Goal: Task Accomplishment & Management: Use online tool/utility

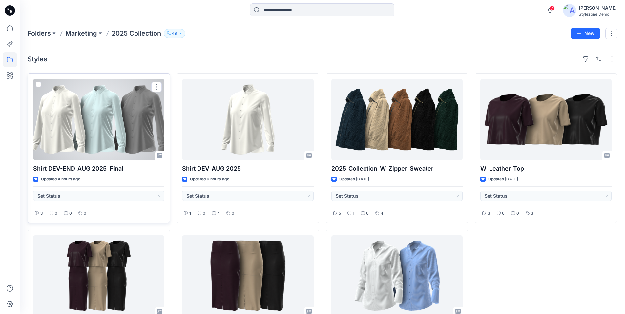
click at [97, 119] on div at bounding box center [98, 119] width 131 height 81
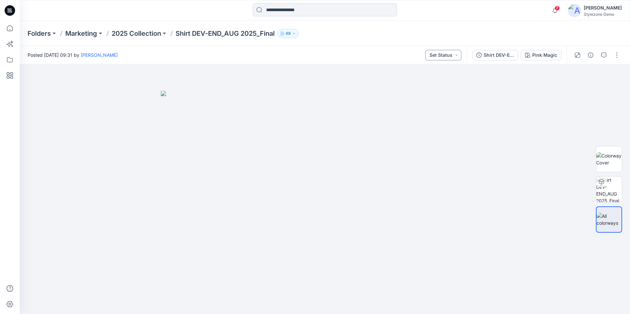
click at [456, 58] on button "Set Status" at bounding box center [443, 55] width 36 height 11
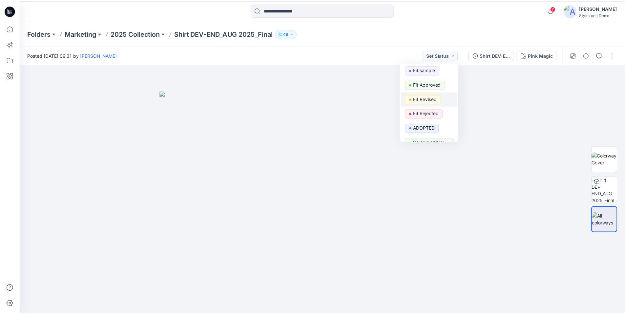
scroll to position [197, 0]
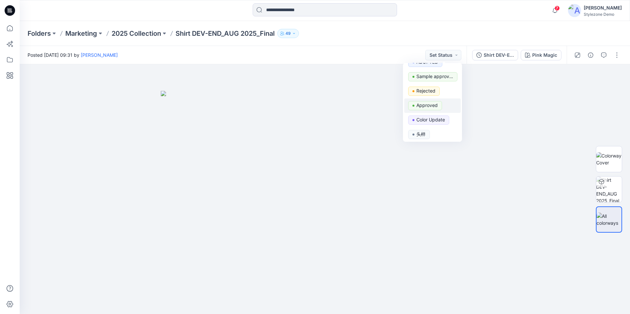
click at [433, 107] on p "Approved" at bounding box center [426, 105] width 21 height 9
click at [507, 121] on div at bounding box center [325, 189] width 610 height 250
click at [146, 36] on p "2025 Collection" at bounding box center [137, 33] width 50 height 9
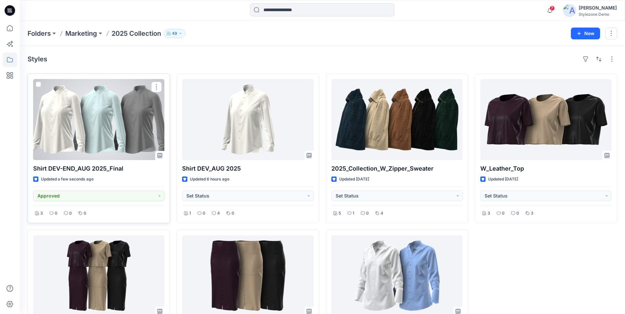
click at [38, 85] on span at bounding box center [38, 84] width 5 height 5
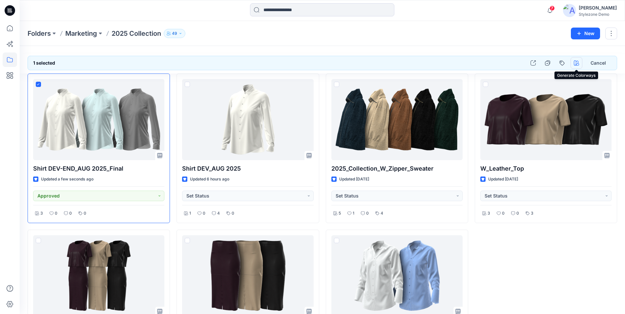
click at [579, 64] on icon "button" at bounding box center [576, 62] width 5 height 5
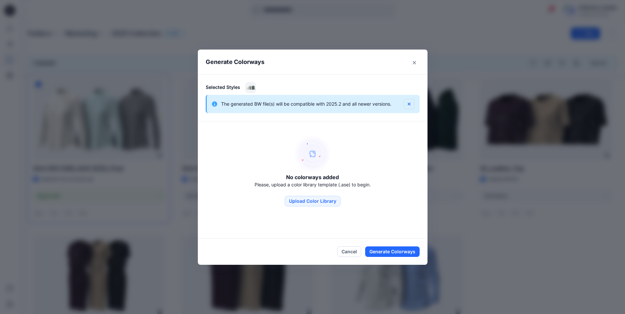
click at [410, 104] on icon "button" at bounding box center [409, 103] width 3 height 3
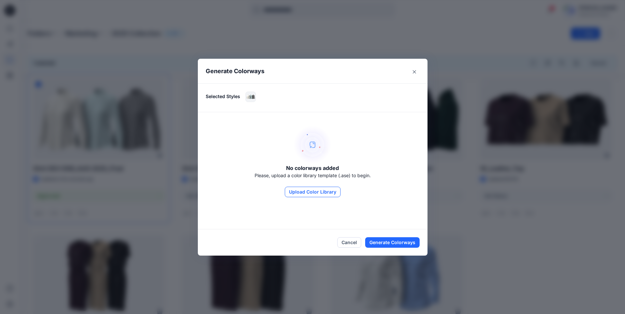
click at [315, 193] on button "Upload Color Library" at bounding box center [313, 192] width 56 height 11
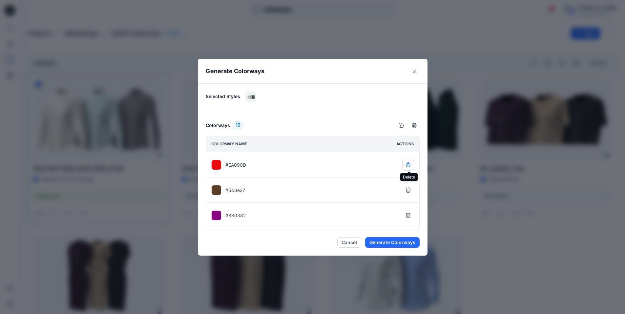
click at [408, 165] on icon "button" at bounding box center [408, 164] width 4 height 4
click at [409, 219] on button "button" at bounding box center [408, 215] width 12 height 12
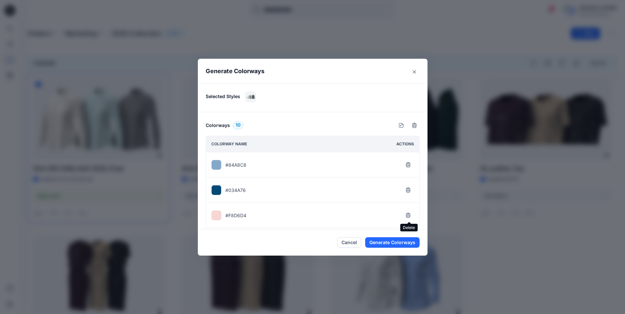
click at [409, 219] on button "button" at bounding box center [408, 215] width 12 height 12
click at [409, 208] on icon "button" at bounding box center [408, 207] width 5 height 5
click at [400, 243] on button "Generate Colorways" at bounding box center [392, 242] width 54 height 11
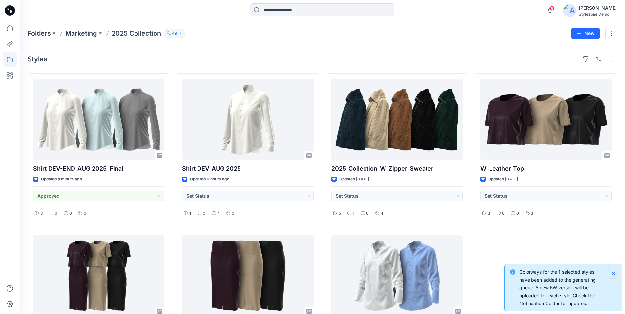
click at [616, 272] on icon "Notifications-bottom-right" at bounding box center [613, 273] width 5 height 5
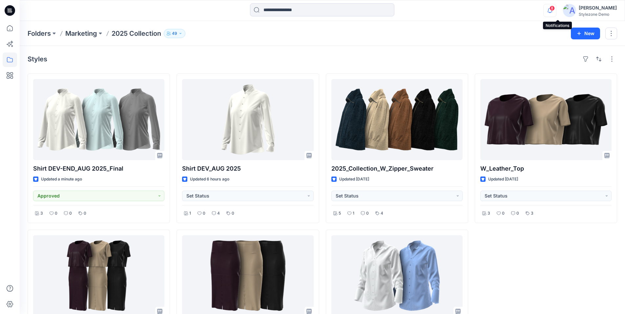
click at [556, 12] on icon "button" at bounding box center [550, 10] width 12 height 13
